Goal: Task Accomplishment & Management: Use online tool/utility

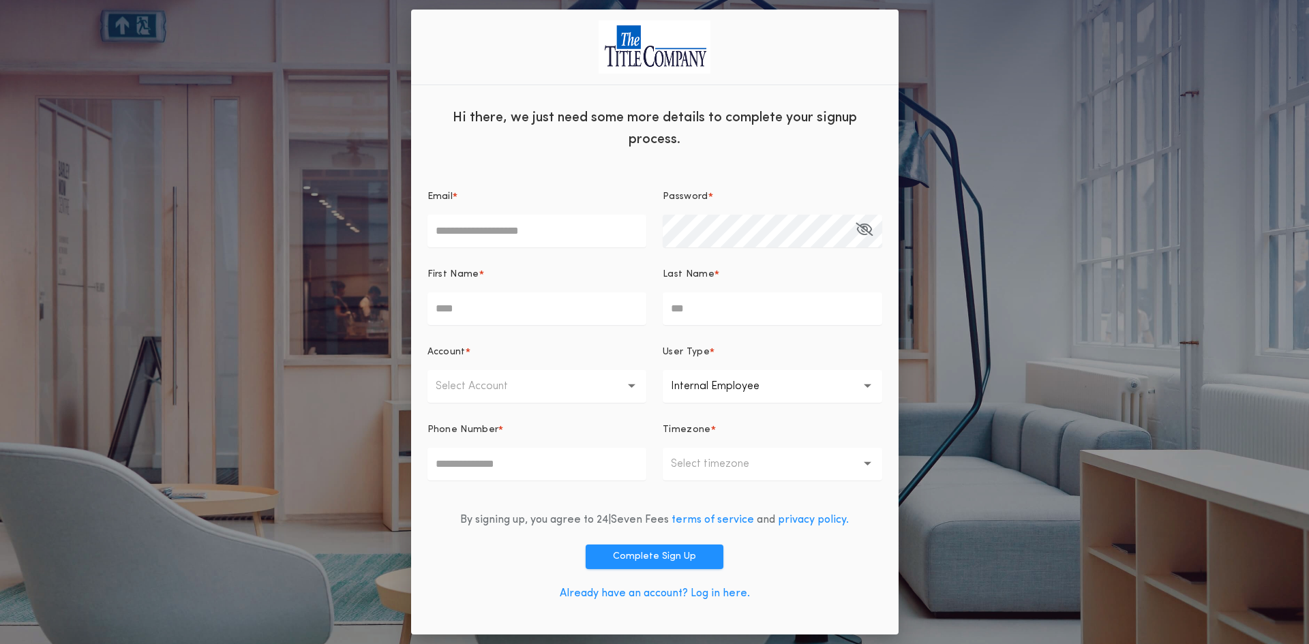
click at [728, 594] on link "Already have an account? Log in here." at bounding box center [655, 593] width 190 height 11
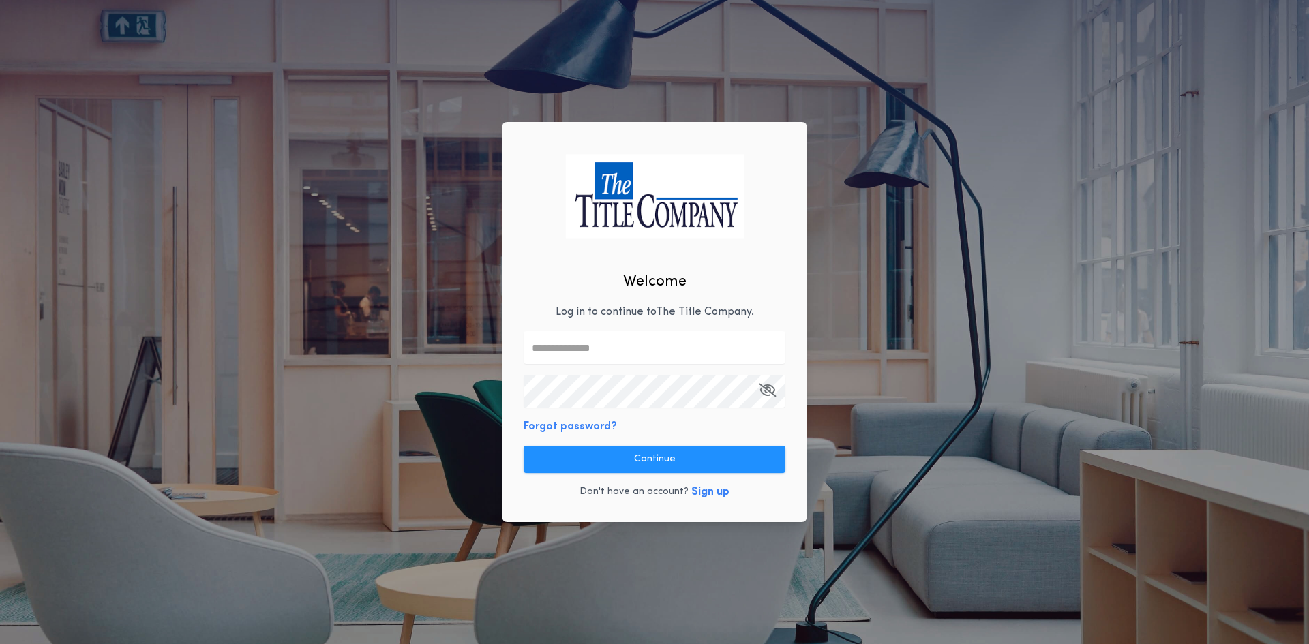
click at [589, 342] on input "text" at bounding box center [655, 347] width 262 height 33
type input "**********"
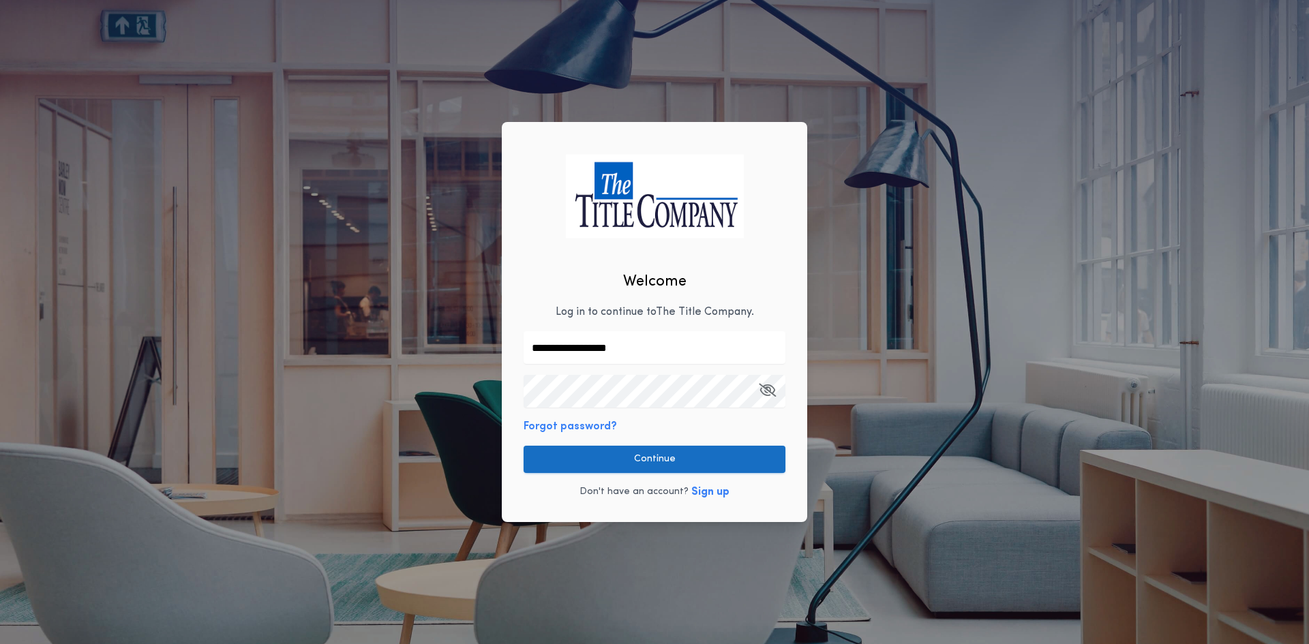
click at [687, 461] on button "Continue" at bounding box center [655, 459] width 262 height 27
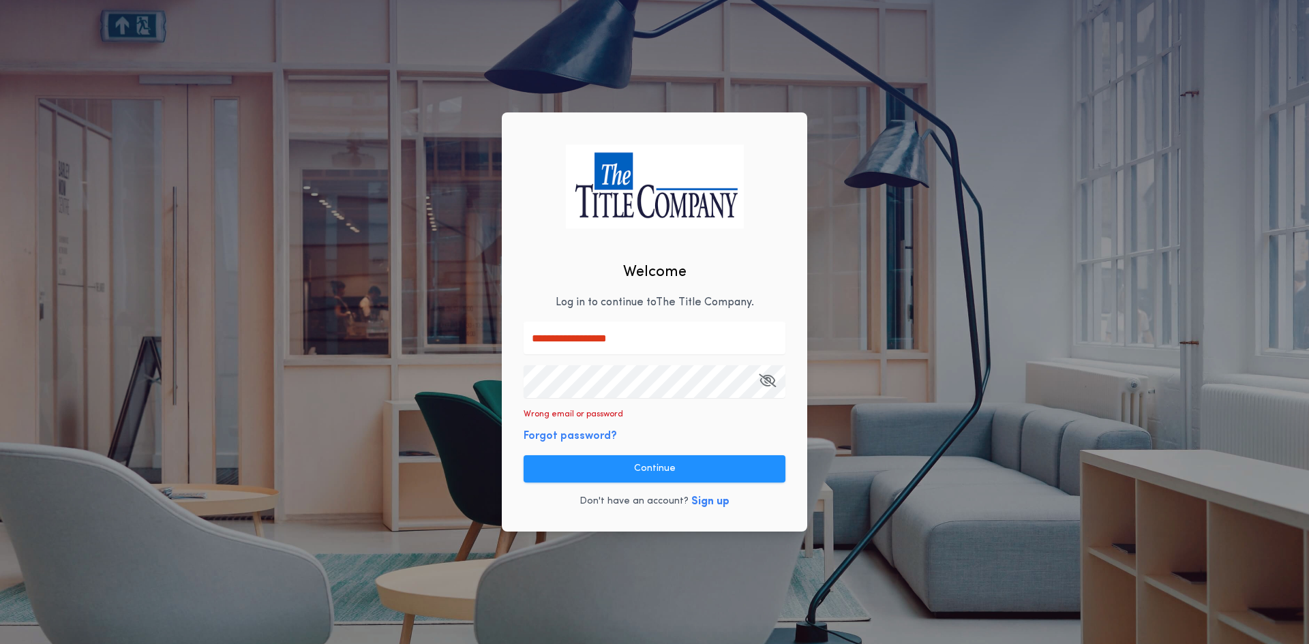
click at [453, 386] on div "**********" at bounding box center [654, 322] width 1309 height 644
click at [677, 459] on button "Continue" at bounding box center [655, 468] width 262 height 27
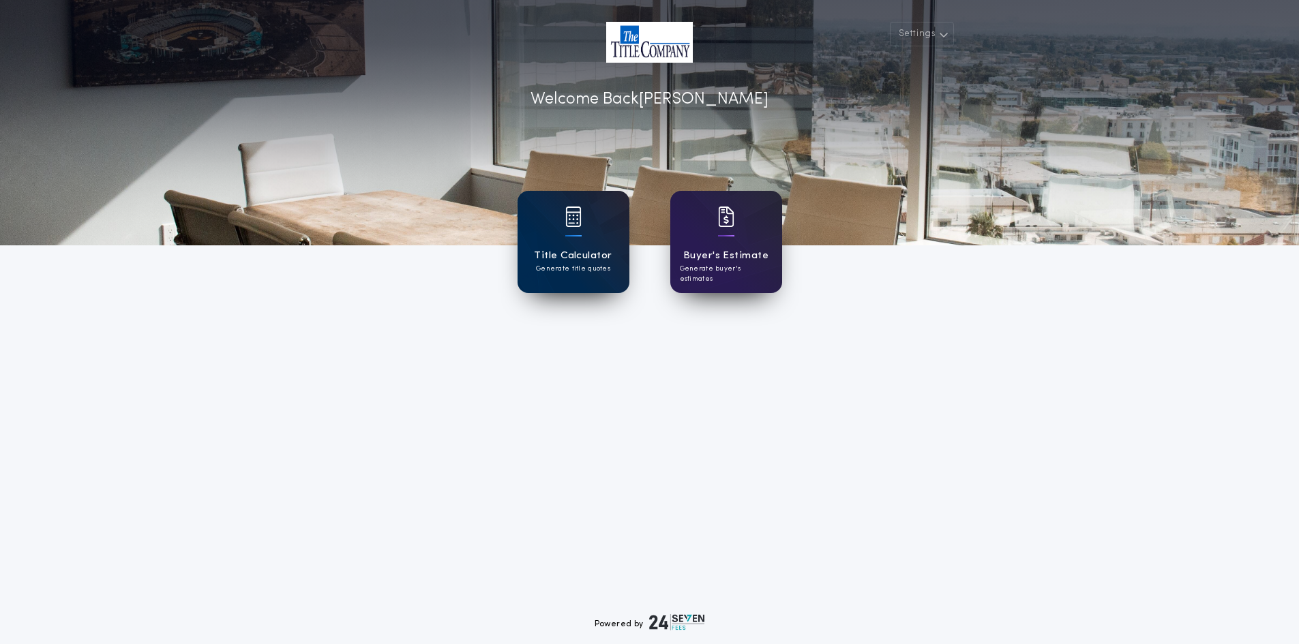
click at [584, 256] on h1 "Title Calculator" at bounding box center [573, 256] width 78 height 16
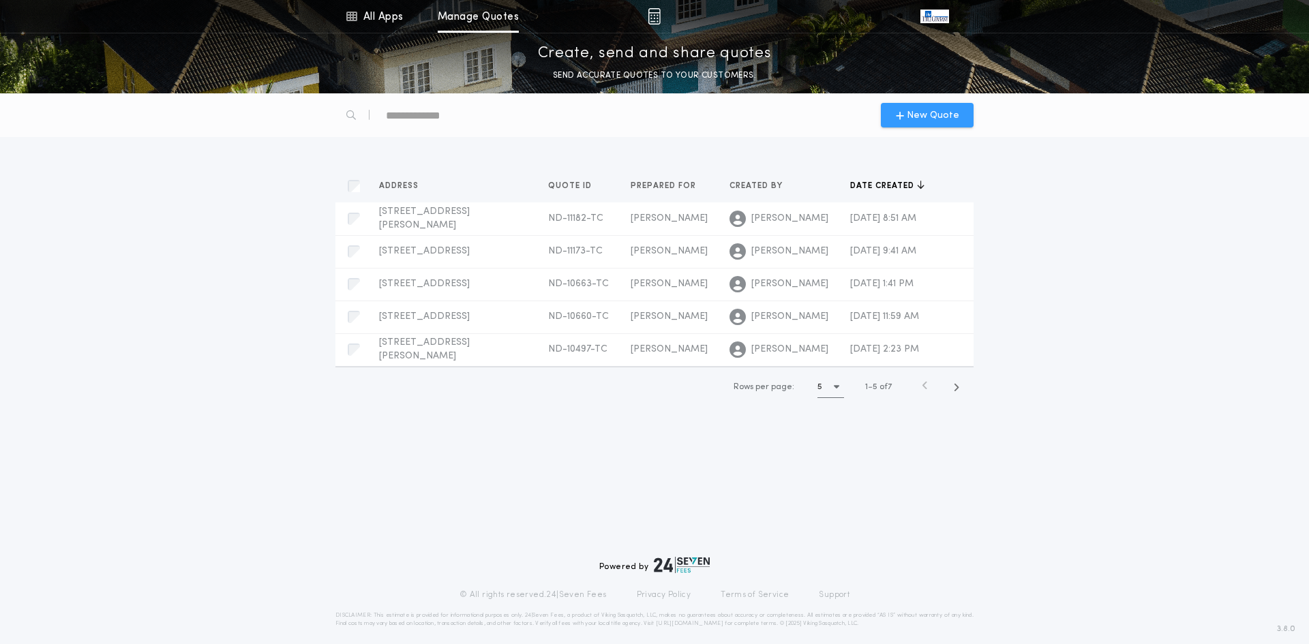
click at [912, 112] on span "New Quote" at bounding box center [933, 115] width 52 height 14
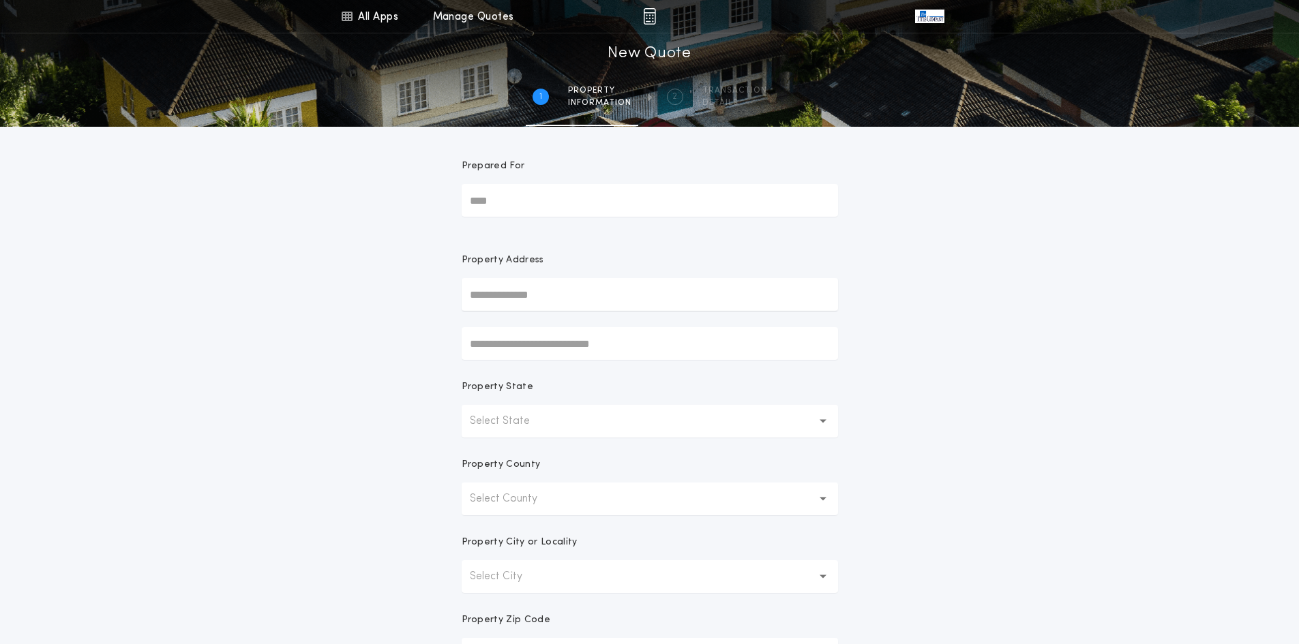
click at [503, 204] on input "Prepared For" at bounding box center [650, 200] width 376 height 33
type input "**********"
click at [515, 295] on input "text" at bounding box center [650, 294] width 376 height 33
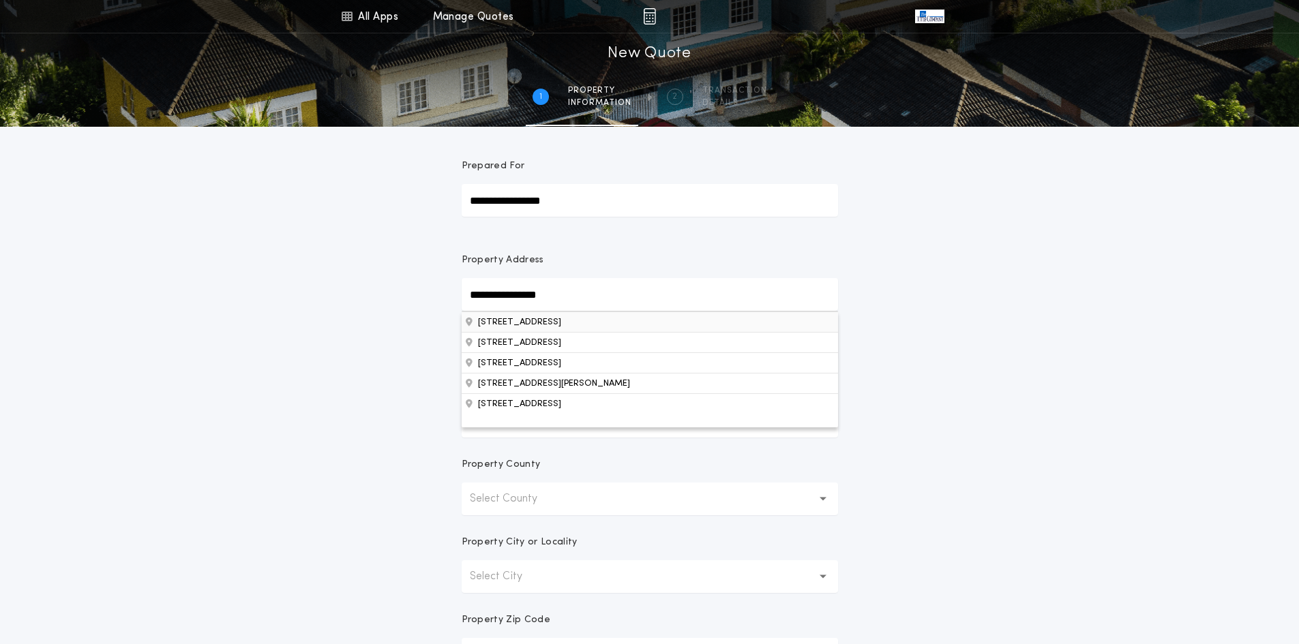
click at [534, 324] on button "3550 45th Ave S, Fargo, ND, 58104, USA" at bounding box center [650, 322] width 376 height 20
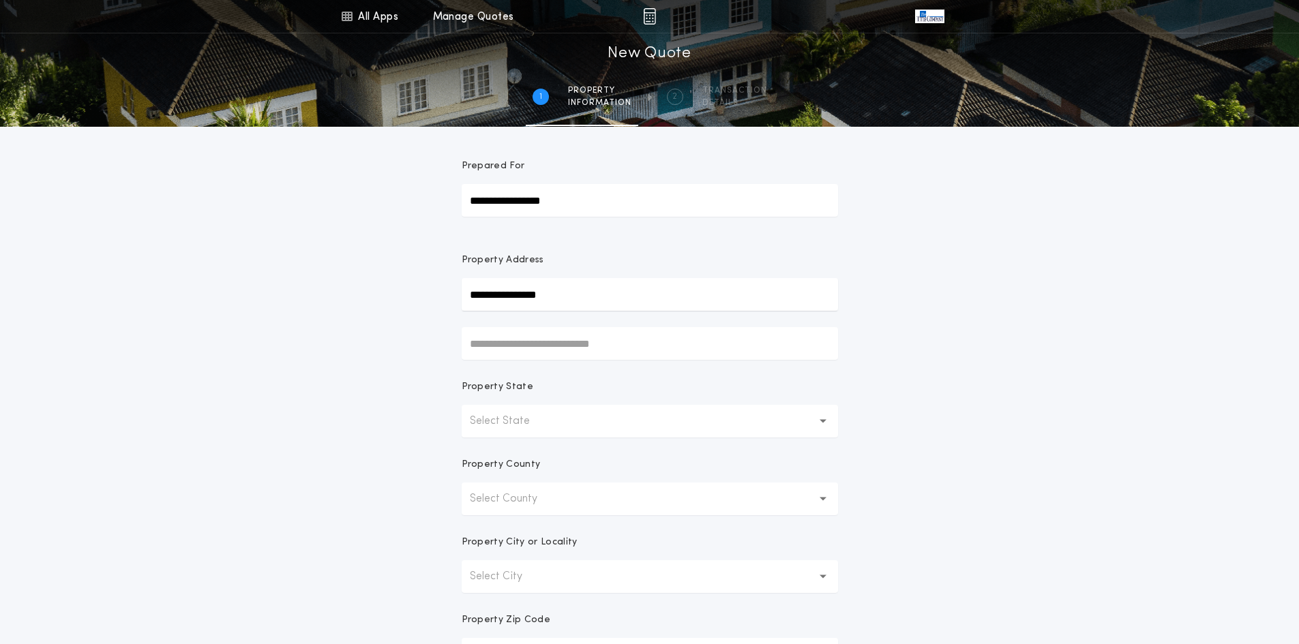
type input "**********"
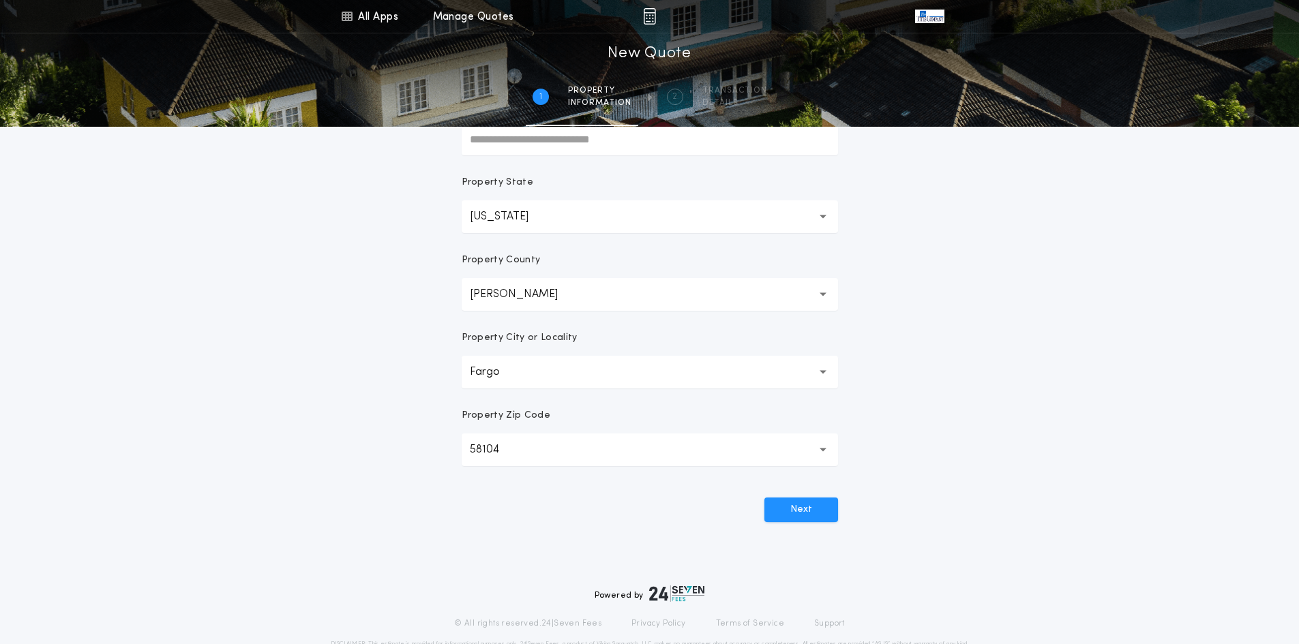
scroll to position [244, 0]
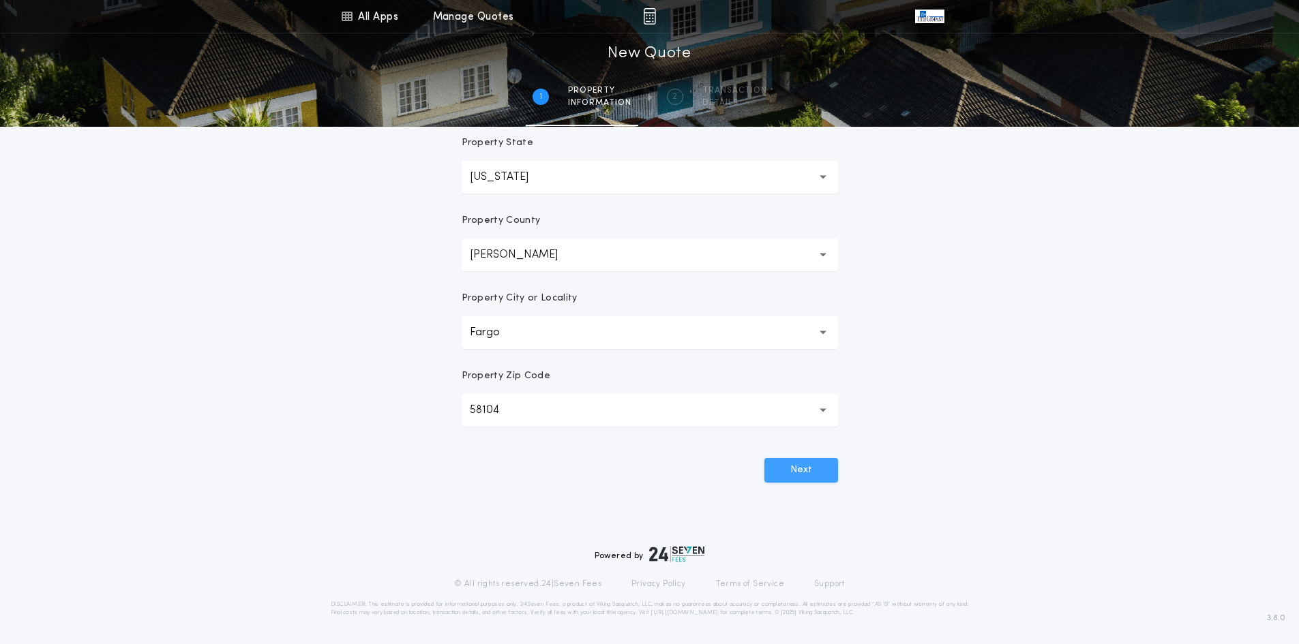
click at [793, 470] on button "Next" at bounding box center [801, 470] width 74 height 25
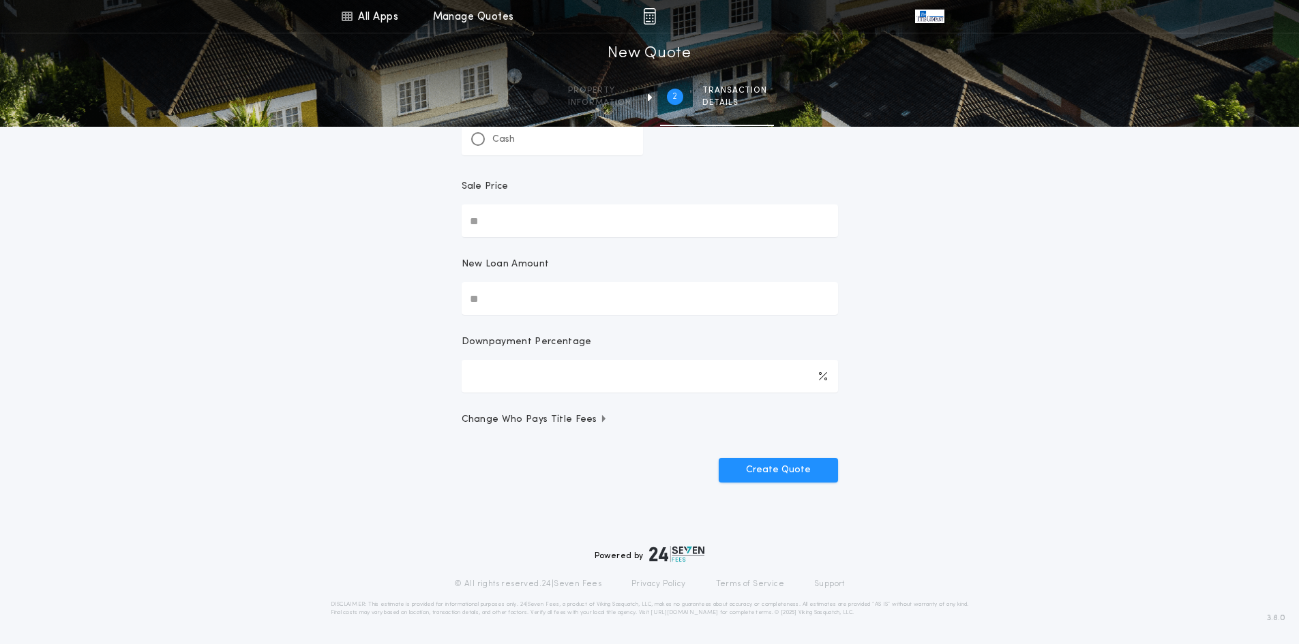
scroll to position [0, 0]
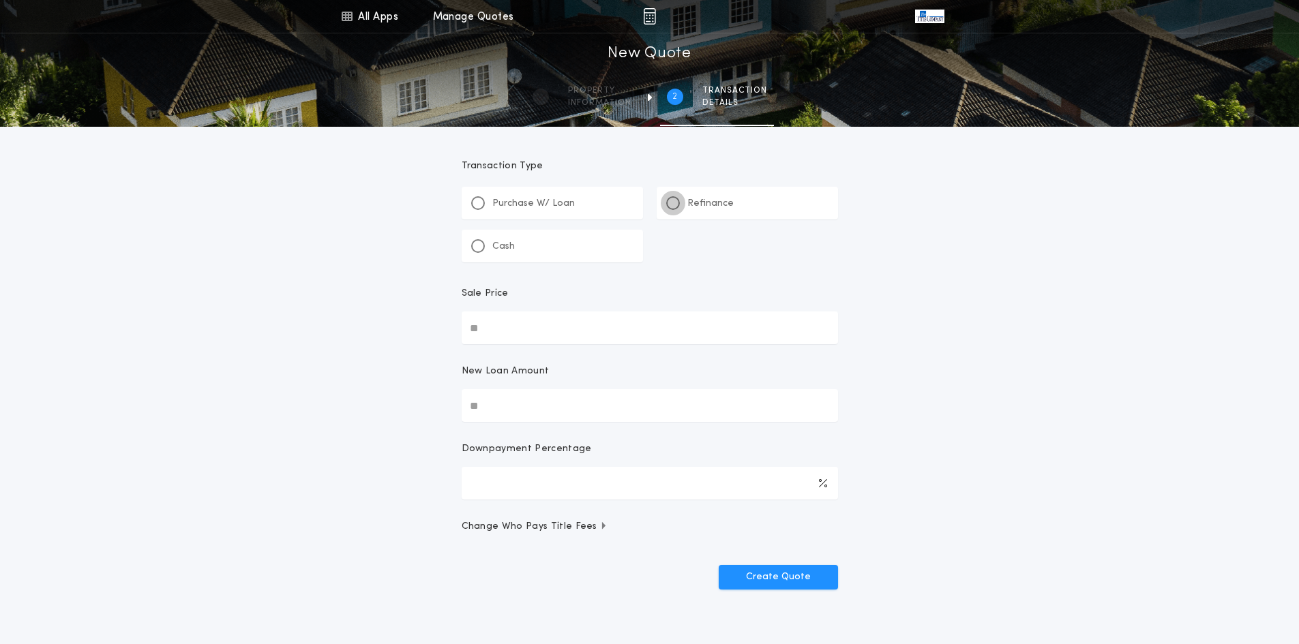
click at [669, 205] on div at bounding box center [673, 203] width 14 height 14
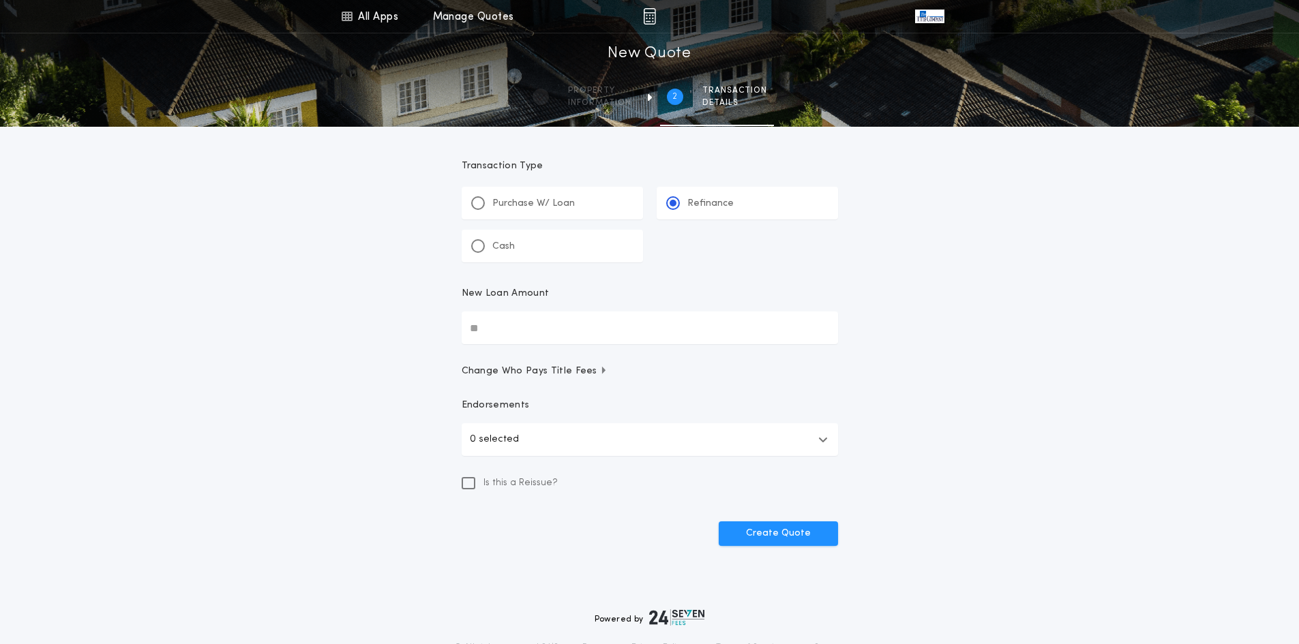
drag, startPoint x: 502, startPoint y: 325, endPoint x: 411, endPoint y: 318, distance: 91.6
click at [411, 318] on div "All Apps Title Calculator Buyer's Estimate Menu All Apps Manage Quotes 2 /2 New…" at bounding box center [649, 299] width 1299 height 599
drag, startPoint x: 485, startPoint y: 328, endPoint x: 468, endPoint y: 328, distance: 17.0
click at [468, 328] on input "New Loan Amount" at bounding box center [650, 328] width 376 height 33
type input "********"
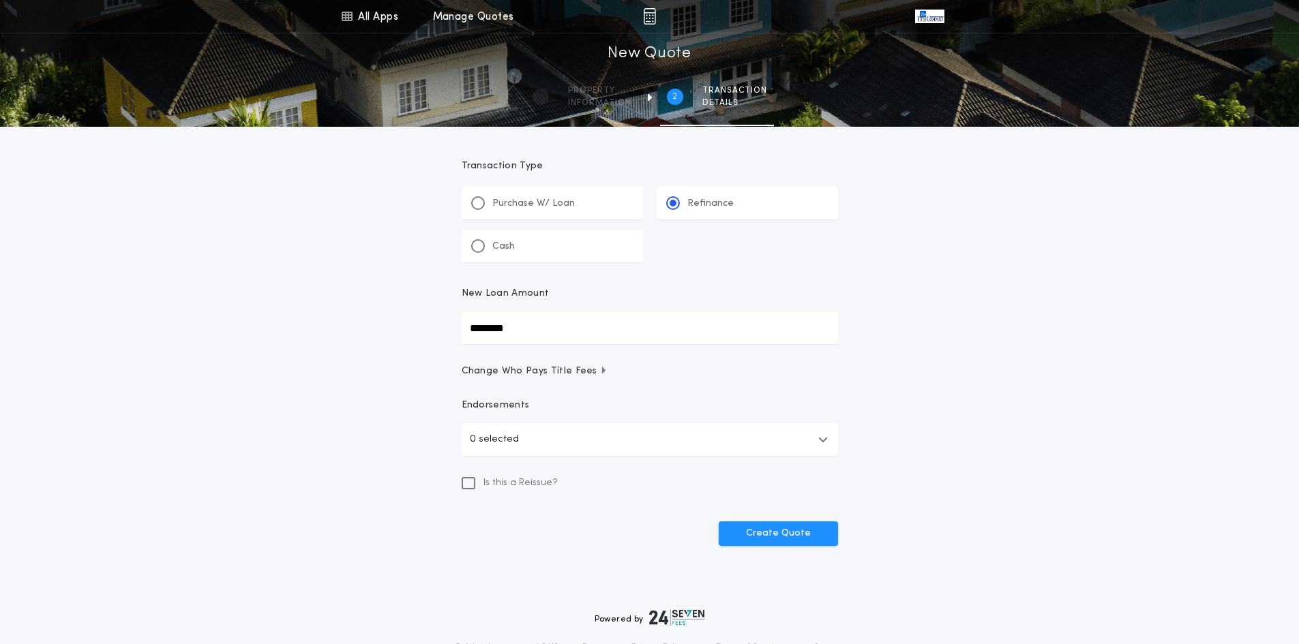
click at [1098, 395] on div "All Apps Title Calculator Buyer's Estimate Menu All Apps Manage Quotes 2 /2 New…" at bounding box center [649, 299] width 1299 height 599
click at [807, 526] on button "Create Quote" at bounding box center [778, 534] width 119 height 25
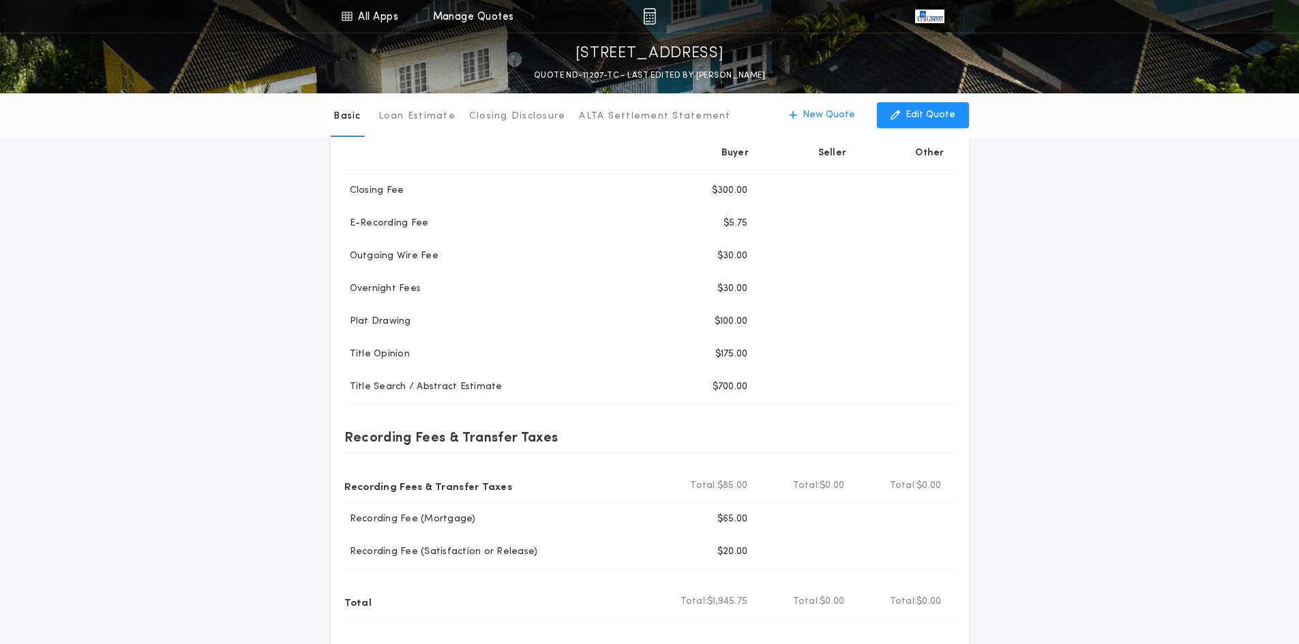
scroll to position [341, 0]
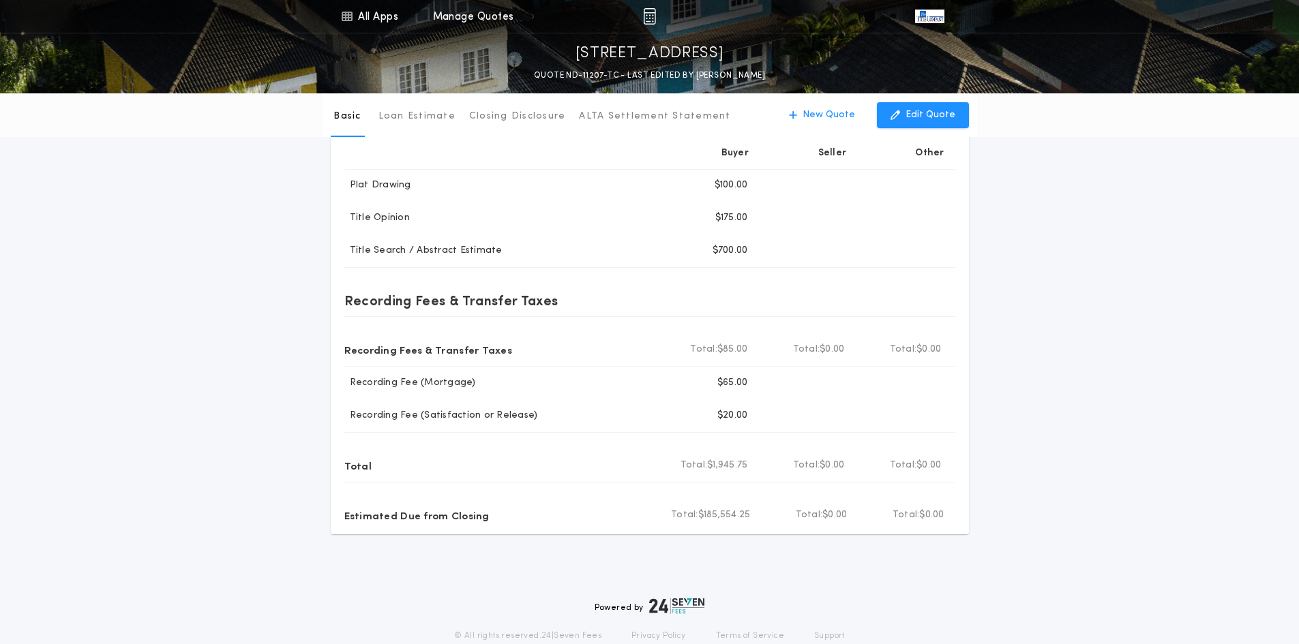
click at [1060, 181] on div "Basic Loan Estimate Closing Disclosure ALTA Settlement Statement Basic New Quot…" at bounding box center [649, 144] width 1299 height 782
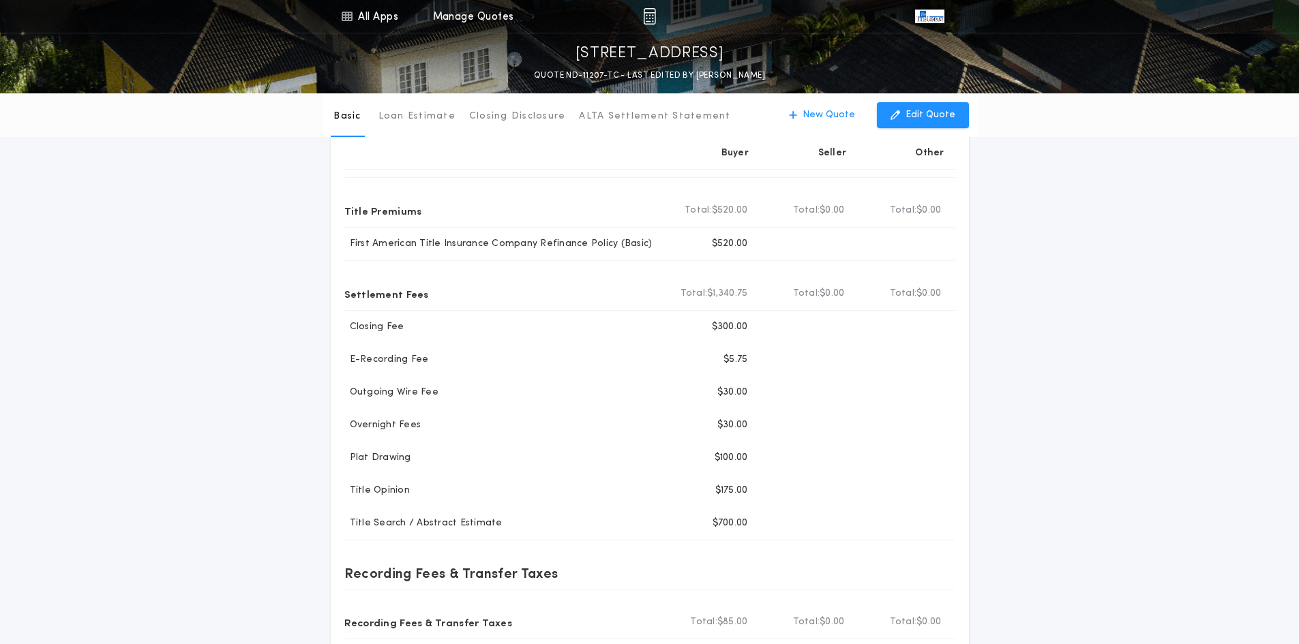
scroll to position [0, 0]
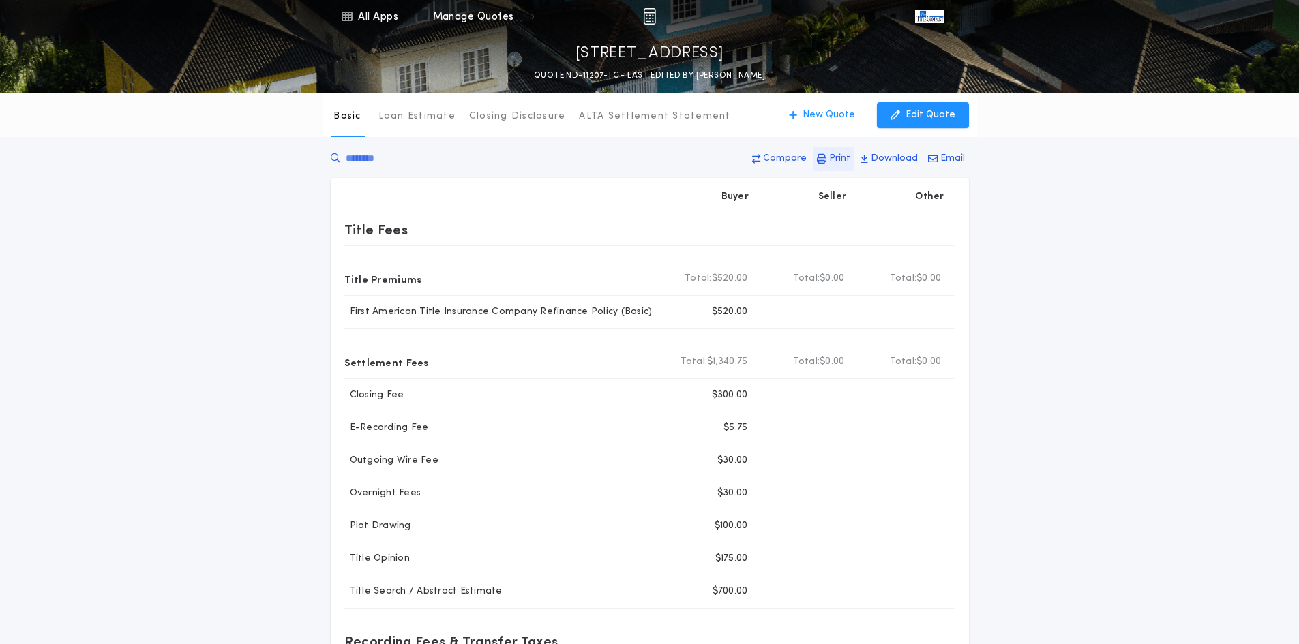
click at [837, 159] on p "Print" at bounding box center [839, 159] width 21 height 14
